Goal: Contribute content

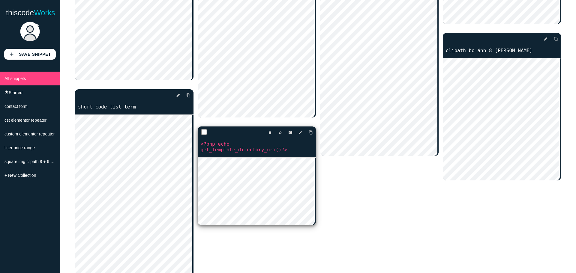
scroll to position [330, 0]
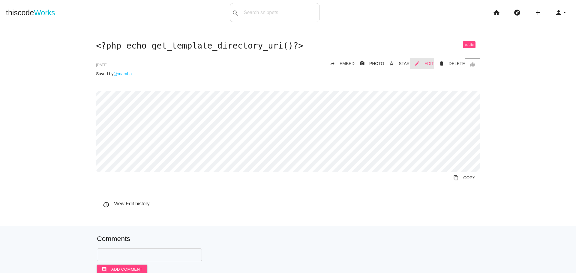
click at [427, 64] on span "EDIT" at bounding box center [429, 63] width 10 height 5
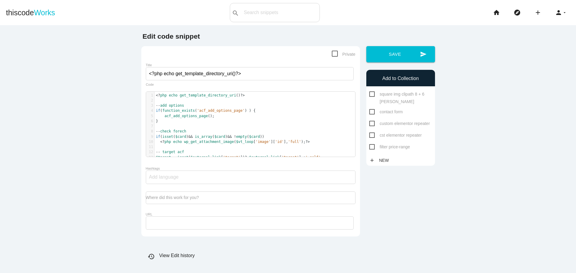
scroll to position [2, 0]
type textarea "if(isset($card) && is_array($card) && !empty($card))"
drag, startPoint x: 258, startPoint y: 138, endPoint x: 132, endPoint y: 136, distance: 126.0
paste textarea
type textarea "if(isset($card) && is_array($card) && !empty($card))"
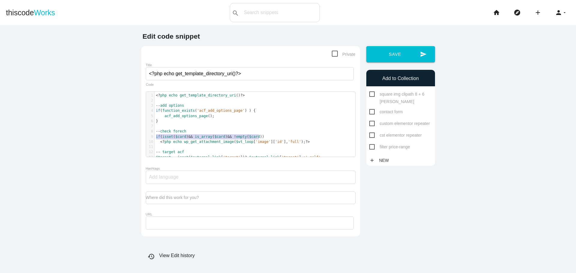
drag, startPoint x: 258, startPoint y: 138, endPoint x: 147, endPoint y: 137, distance: 111.0
paste textarea
click at [229, 133] on pre "-- check forech" at bounding box center [256, 131] width 205 height 5
type textarea "if (!empty($card) && is_array($card))"
drag, startPoint x: 229, startPoint y: 137, endPoint x: 151, endPoint y: 139, distance: 77.7
